Goal: Check status: Check status

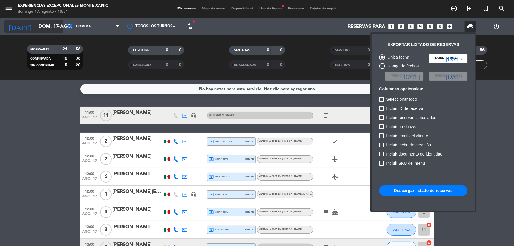
click at [38, 27] on div at bounding box center [257, 123] width 514 height 246
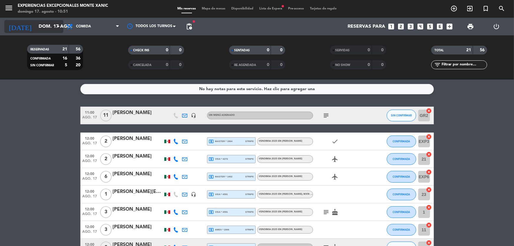
click at [48, 26] on input "dom. 17 ago." at bounding box center [67, 26] width 62 height 11
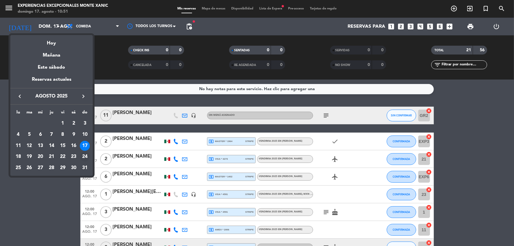
click at [83, 156] on div "24" at bounding box center [85, 157] width 10 height 10
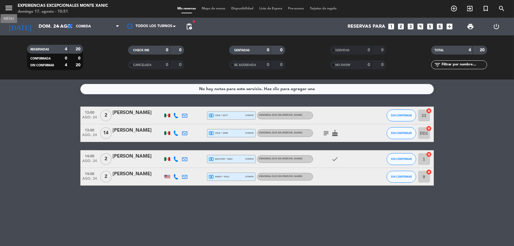
click at [5, 8] on icon "menu" at bounding box center [8, 8] width 9 height 9
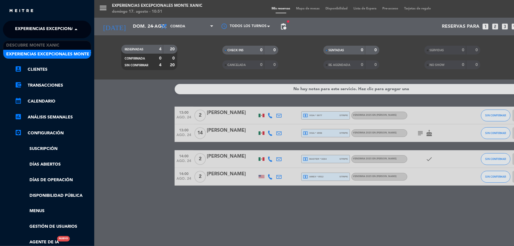
drag, startPoint x: 43, startPoint y: 26, endPoint x: 42, endPoint y: 32, distance: 5.5
click at [43, 26] on span "Experiencias Excepcionales Monte Xanic" at bounding box center [63, 29] width 97 height 12
click at [42, 42] on span "Descubre Monte Xanic" at bounding box center [32, 45] width 53 height 7
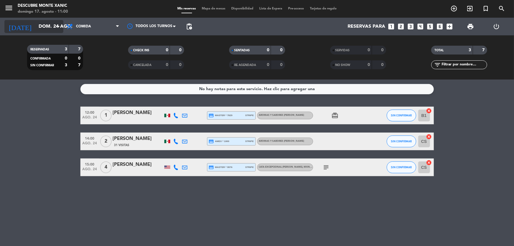
click at [42, 27] on input "dom. 24 ago." at bounding box center [67, 26] width 62 height 11
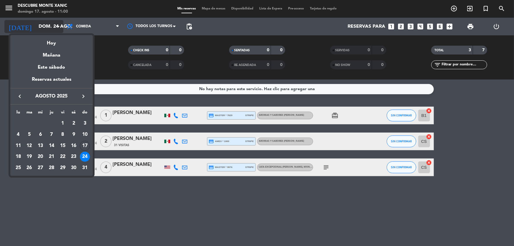
click at [58, 46] on div "Hoy" at bounding box center [51, 41] width 82 height 12
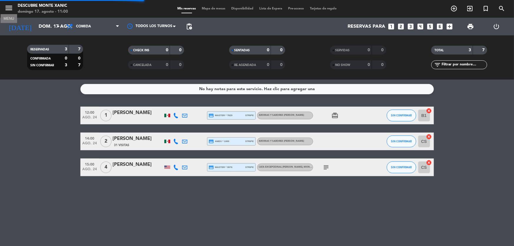
click at [10, 11] on icon "menu" at bounding box center [8, 8] width 9 height 9
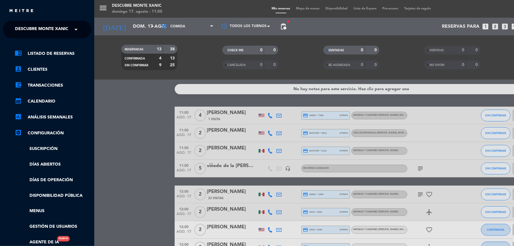
click at [62, 25] on span "Descubre Monte Xanic" at bounding box center [41, 29] width 53 height 12
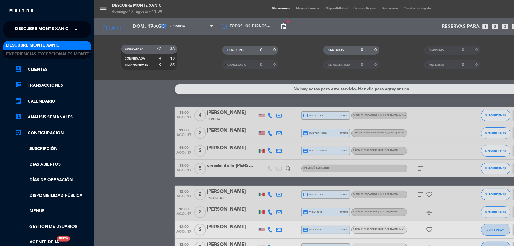
click at [64, 43] on div "Descubre Monte Xanic" at bounding box center [47, 45] width 88 height 9
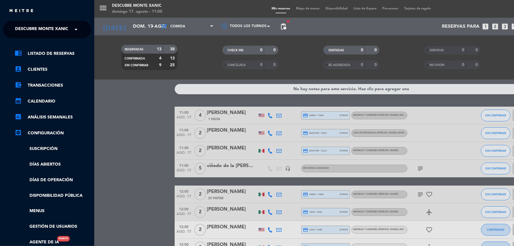
click at [128, 114] on div "menu Descubre [PERSON_NAME][DATE] 17. agosto - 11:00 Mis reservas Mapa de mesas…" at bounding box center [351, 123] width 514 height 246
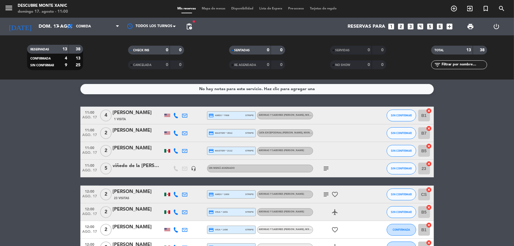
click at [11, 11] on icon "menu" at bounding box center [8, 8] width 9 height 9
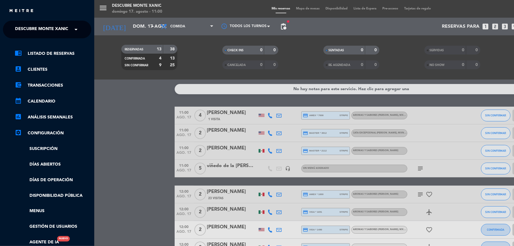
click at [53, 35] on span "Descubre Monte Xanic" at bounding box center [41, 29] width 53 height 12
click at [109, 113] on div "menu Descubre [PERSON_NAME][DATE] 17. agosto - 11:00 Mis reservas Mapa de mesas…" at bounding box center [351, 123] width 514 height 246
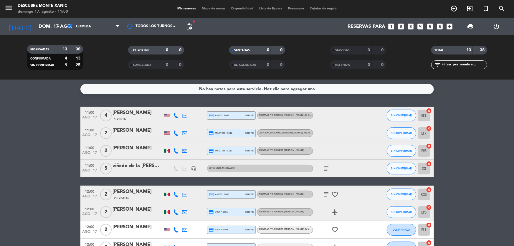
click at [332, 168] on div "subject" at bounding box center [339, 168] width 53 height 17
click at [327, 170] on icon "subject" at bounding box center [326, 168] width 7 height 7
click at [0, 164] on bookings-row "11:00 [DATE] 4 [PERSON_NAME] 1 Visita credit_card amex * 7008 stripe Aromas y S…" at bounding box center [257, 242] width 514 height 271
click at [183, 133] on icon at bounding box center [184, 132] width 5 height 5
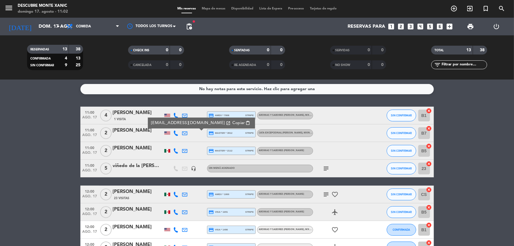
click at [184, 117] on icon at bounding box center [184, 115] width 5 height 5
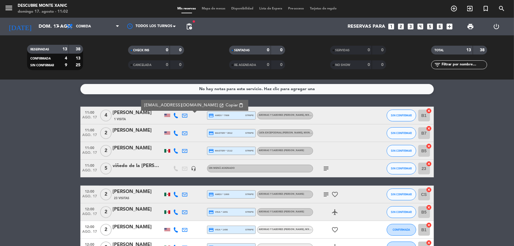
click at [184, 145] on div at bounding box center [184, 150] width 9 height 17
click at [185, 151] on icon at bounding box center [184, 150] width 5 height 5
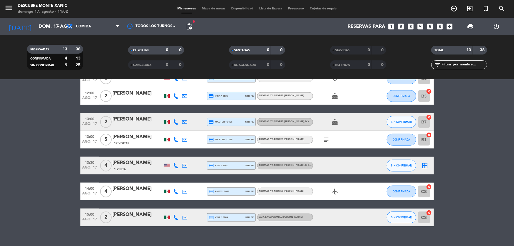
scroll to position [161, 0]
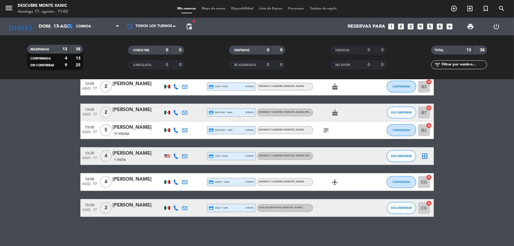
click at [184, 208] on icon at bounding box center [184, 207] width 5 height 5
click at [185, 182] on icon at bounding box center [184, 181] width 5 height 5
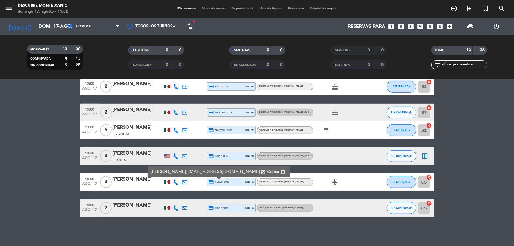
click at [181, 153] on div at bounding box center [184, 155] width 9 height 17
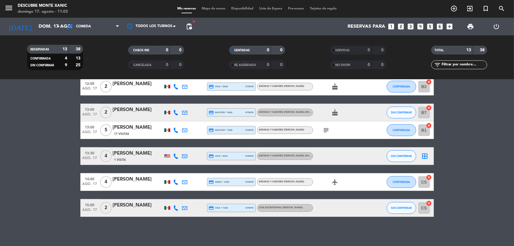
click at [183, 155] on icon at bounding box center [184, 155] width 5 height 5
click at [185, 128] on icon at bounding box center [184, 129] width 5 height 5
click at [185, 114] on icon at bounding box center [184, 112] width 5 height 5
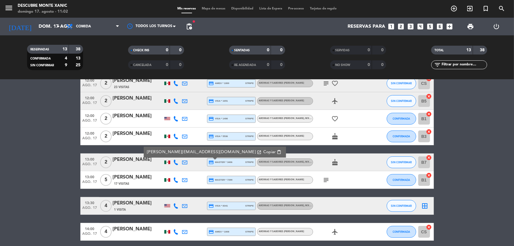
scroll to position [107, 0]
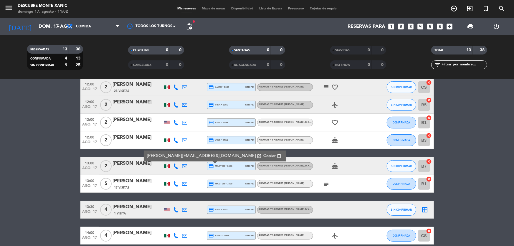
click at [183, 139] on icon at bounding box center [184, 139] width 5 height 5
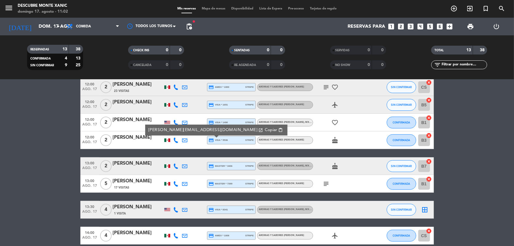
click at [184, 122] on icon at bounding box center [184, 122] width 5 height 5
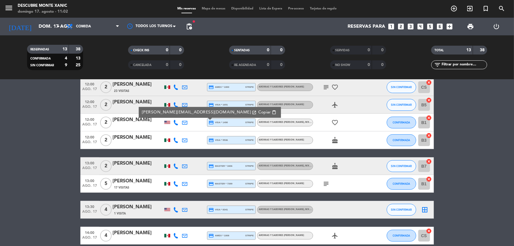
click at [185, 104] on icon at bounding box center [184, 104] width 5 height 5
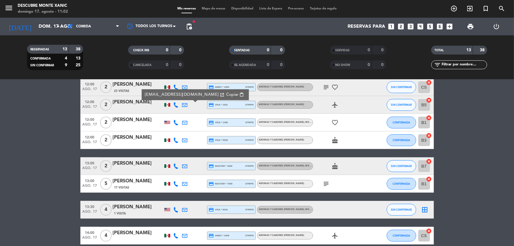
click at [183, 88] on icon at bounding box center [184, 86] width 5 height 5
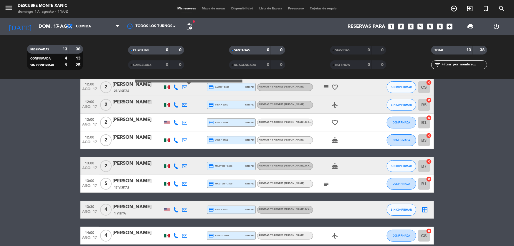
click at [24, 138] on bookings-row "11:00 [DATE] 4 [PERSON_NAME] 1 Visita credit_card amex * 7008 stripe Aromas y S…" at bounding box center [257, 134] width 514 height 271
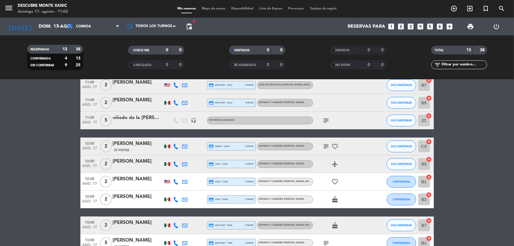
scroll to position [0, 0]
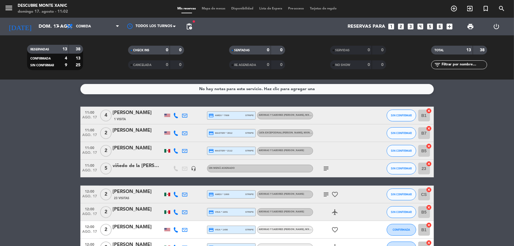
click at [187, 151] on icon at bounding box center [184, 150] width 5 height 5
click at [32, 177] on bookings-row "11:00 [DATE] 4 [PERSON_NAME] 1 Visita credit_card amex * 7008 stripe Aromas y S…" at bounding box center [257, 242] width 514 height 271
drag, startPoint x: 11, startPoint y: 9, endPoint x: 19, endPoint y: 16, distance: 10.9
click at [11, 9] on icon "menu" at bounding box center [8, 8] width 9 height 9
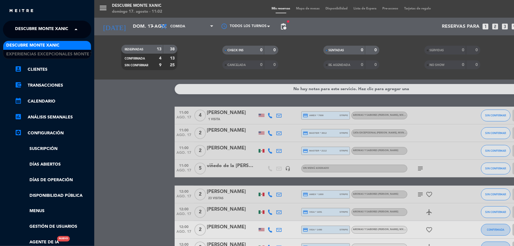
click at [35, 32] on span "Descubre Monte Xanic" at bounding box center [41, 29] width 53 height 12
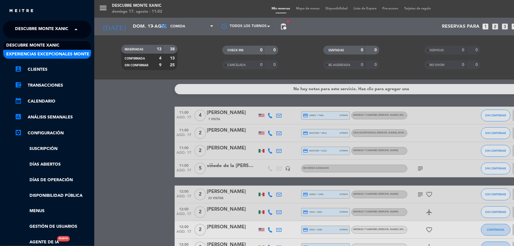
click at [41, 58] on div "Experiencias Excepcionales Monte Xanic" at bounding box center [47, 54] width 88 height 9
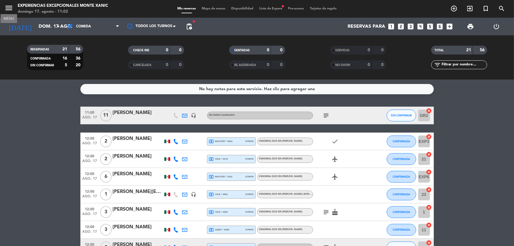
click at [4, 12] on button "menu" at bounding box center [8, 9] width 9 height 11
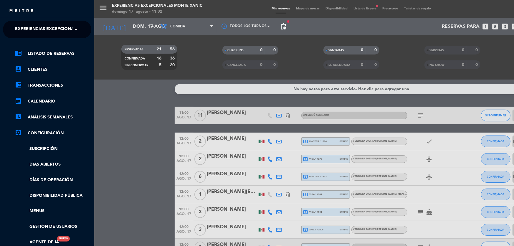
click at [100, 73] on div "menu Experiencias Excepcionales [PERSON_NAME][DATE] 17. agosto - 11:02 Mis rese…" at bounding box center [351, 123] width 514 height 246
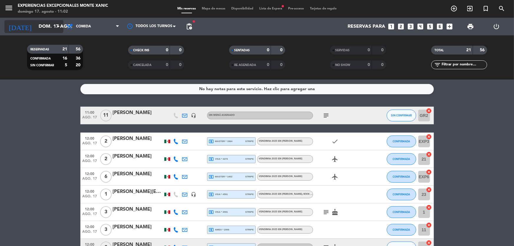
click at [17, 24] on icon "[DATE]" at bounding box center [19, 26] width 31 height 13
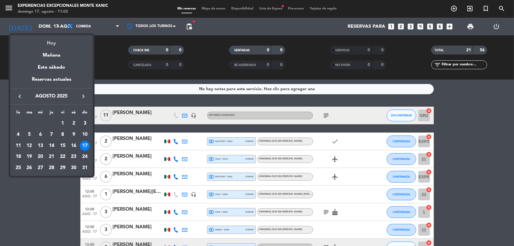
click at [81, 45] on div "Hoy" at bounding box center [51, 41] width 82 height 12
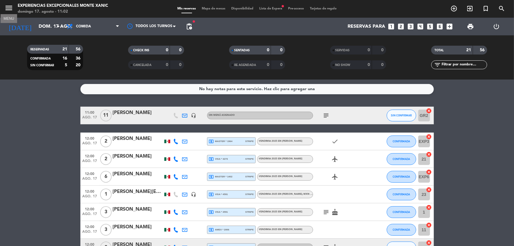
click at [11, 6] on icon "menu" at bounding box center [8, 8] width 9 height 9
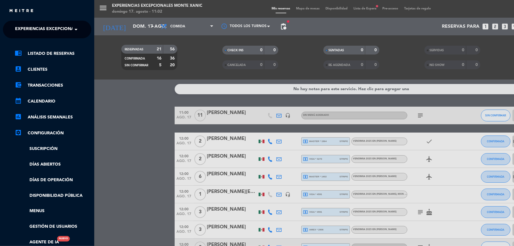
click at [44, 31] on span "Experiencias Excepcionales Monte Xanic" at bounding box center [63, 29] width 97 height 12
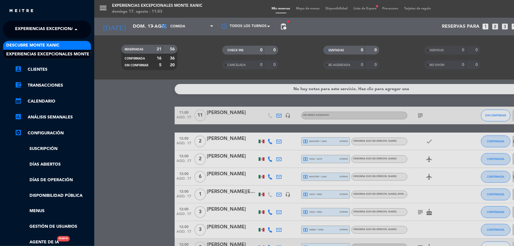
click at [50, 47] on span "Descubre Monte Xanic" at bounding box center [32, 45] width 53 height 7
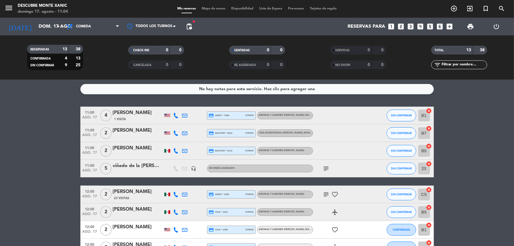
click at [5, 11] on icon "menu" at bounding box center [8, 8] width 9 height 9
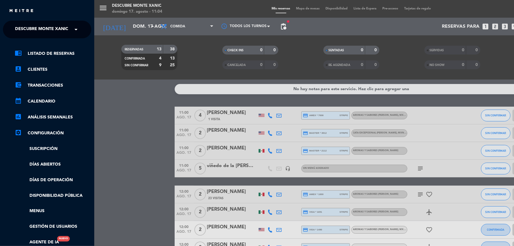
click at [38, 37] on ng-select "× Descubre [PERSON_NAME] ×" at bounding box center [47, 30] width 88 height 18
click at [40, 26] on span "Descubre Monte Xanic" at bounding box center [41, 29] width 53 height 12
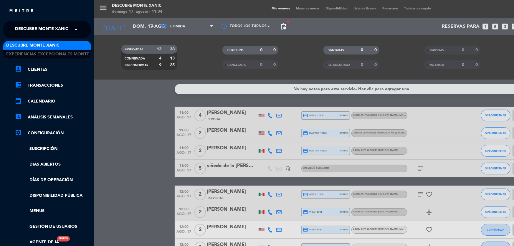
click at [47, 49] on div "Descubre Monte Xanic" at bounding box center [47, 45] width 88 height 9
click at [47, 34] on span "Descubre Monte Xanic" at bounding box center [41, 29] width 53 height 12
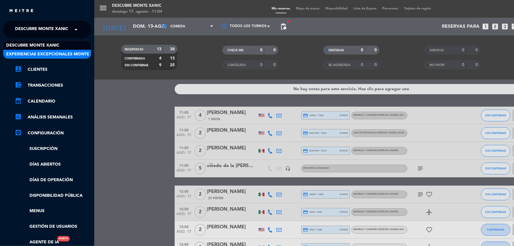
click at [47, 54] on span "Experiencias Excepcionales Monte Xanic" at bounding box center [54, 54] width 97 height 7
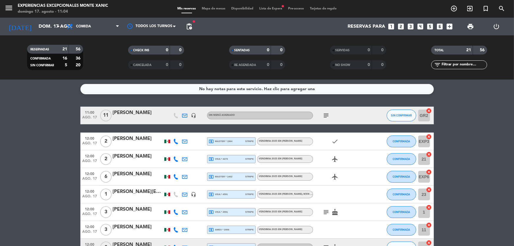
click at [6, 9] on icon "menu" at bounding box center [8, 8] width 9 height 9
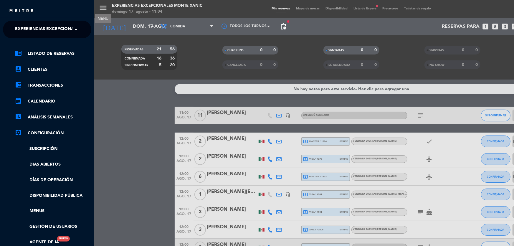
click at [118, 107] on div "menu MENU Experiencias Excepcionales [PERSON_NAME][DATE] 17. agosto - 11:04 Mis…" at bounding box center [351, 123] width 514 height 246
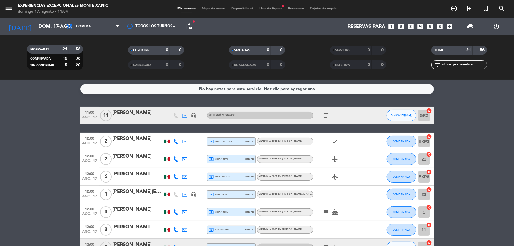
click at [14, 9] on span "menu" at bounding box center [10, 9] width 13 height 14
drag, startPoint x: 9, startPoint y: 6, endPoint x: 16, endPoint y: 12, distance: 9.7
click at [9, 6] on icon "menu" at bounding box center [8, 8] width 9 height 9
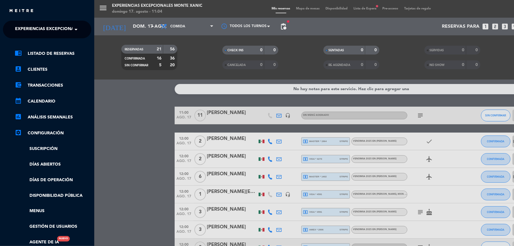
click at [21, 20] on div "close × Experiencias Excepcionales [PERSON_NAME] × chrome_reader_mode Listado d…" at bounding box center [47, 123] width 94 height 246
drag, startPoint x: 41, startPoint y: 32, endPoint x: 43, endPoint y: 39, distance: 7.3
click at [41, 33] on span "Experiencias Excepcionales Monte Xanic" at bounding box center [63, 29] width 97 height 12
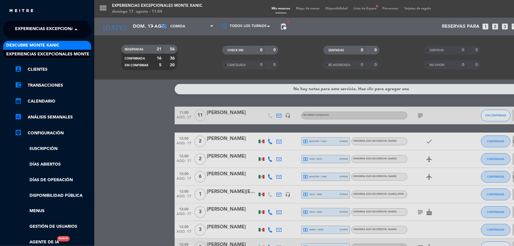
click at [44, 44] on span "Descubre Monte Xanic" at bounding box center [32, 45] width 53 height 7
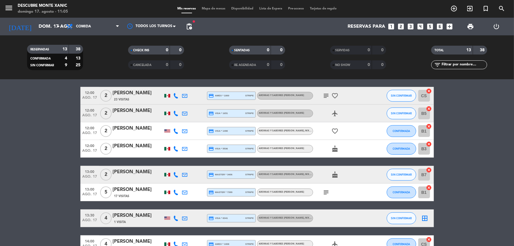
scroll to position [26, 0]
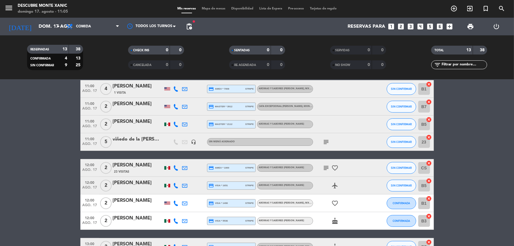
click at [176, 124] on icon at bounding box center [175, 124] width 5 height 5
drag, startPoint x: 183, startPoint y: 124, endPoint x: 150, endPoint y: 141, distance: 36.9
click at [183, 124] on icon at bounding box center [184, 124] width 5 height 5
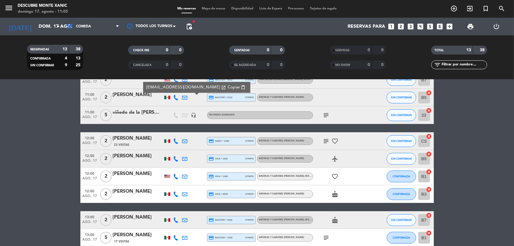
click at [15, 173] on bookings-row "11:00 [DATE] 4 [PERSON_NAME] 1 Visita credit_card amex * 7008 stripe Aromas y S…" at bounding box center [257, 188] width 514 height 271
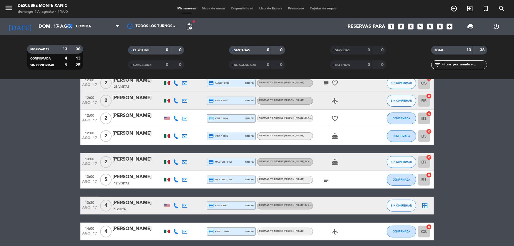
scroll to position [134, 0]
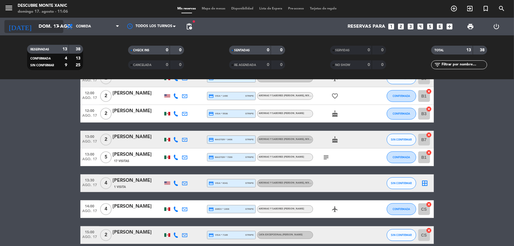
click at [50, 29] on input "dom. 17 ago." at bounding box center [67, 26] width 62 height 11
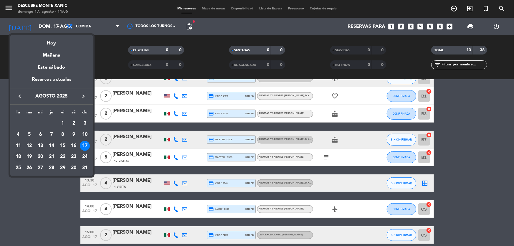
click at [19, 157] on div "18" at bounding box center [18, 157] width 10 height 10
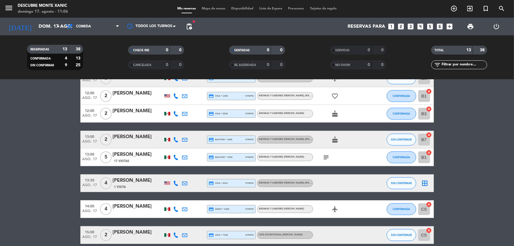
type input "lun. 18 ago."
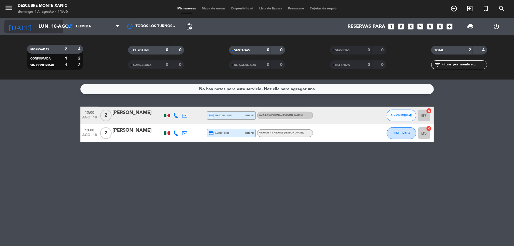
click at [36, 25] on input "lun. 18 ago." at bounding box center [67, 26] width 62 height 11
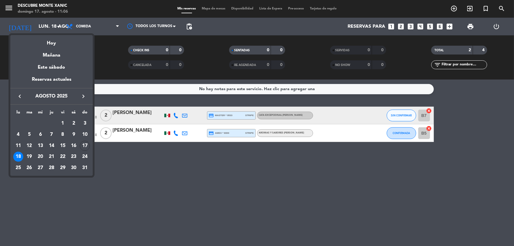
click at [7, 11] on div at bounding box center [257, 123] width 514 height 246
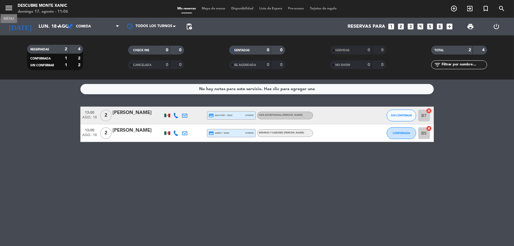
click at [8, 9] on icon "menu" at bounding box center [8, 8] width 9 height 9
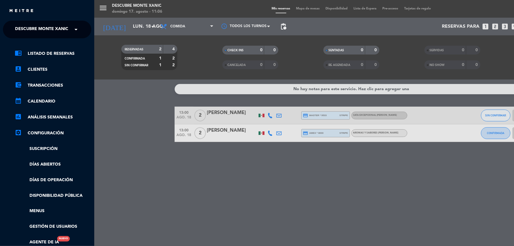
click at [42, 25] on span "Descubre Monte Xanic" at bounding box center [41, 29] width 53 height 12
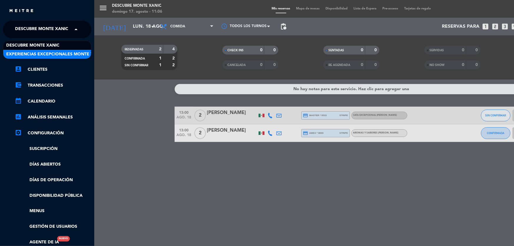
click at [47, 54] on span "Experiencias Excepcionales Monte Xanic" at bounding box center [54, 54] width 97 height 7
